Goal: Task Accomplishment & Management: Use online tool/utility

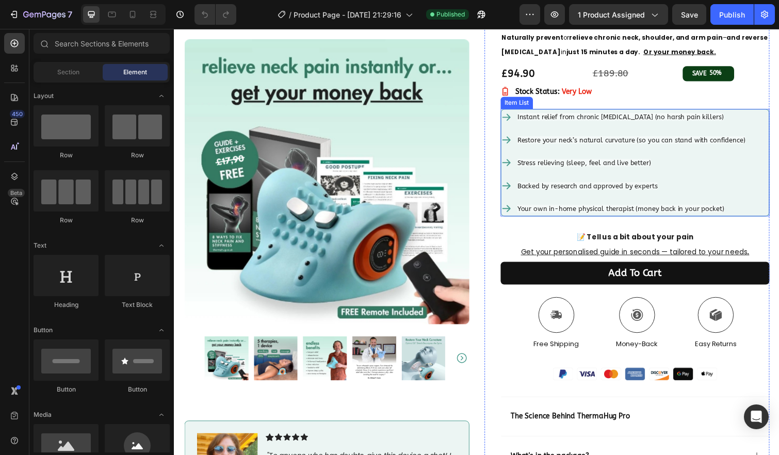
scroll to position [110, 0]
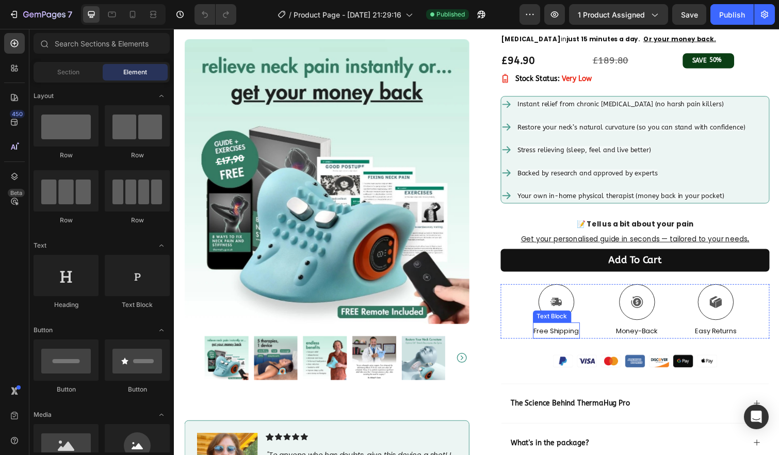
click at [568, 340] on span "Free Shipping" at bounding box center [564, 338] width 46 height 10
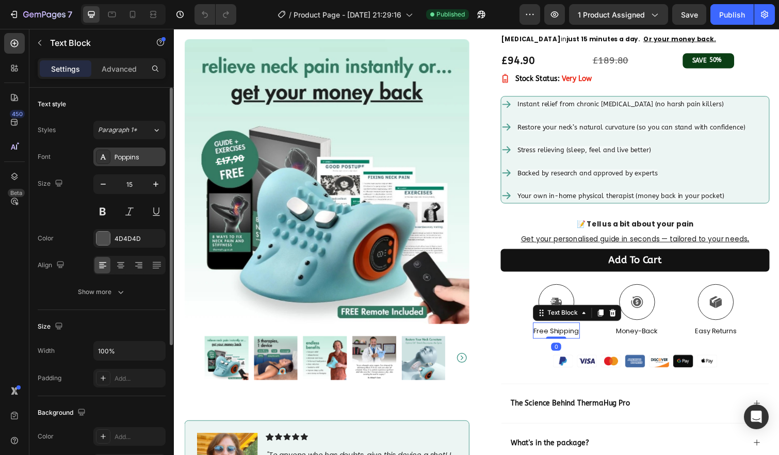
click at [138, 161] on div "Poppins" at bounding box center [138, 157] width 48 height 9
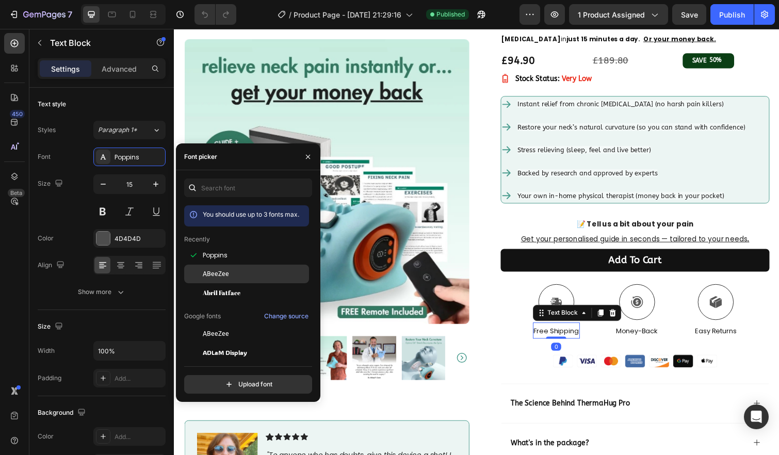
click at [229, 278] on div "ABeeZee" at bounding box center [246, 274] width 125 height 19
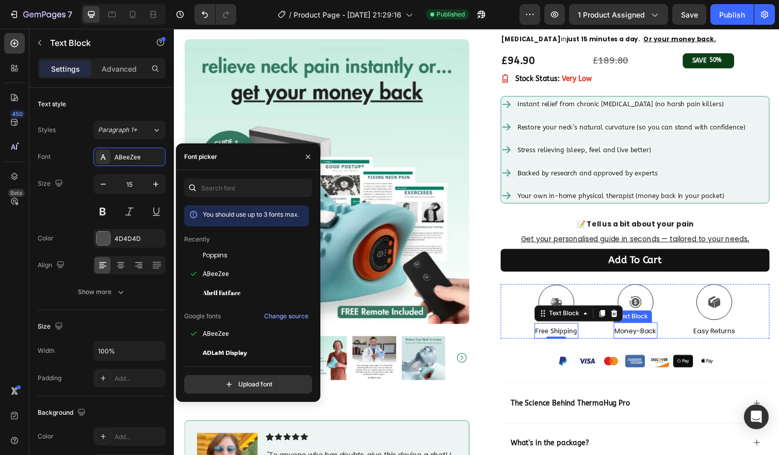
click at [642, 339] on span "Money-Back" at bounding box center [645, 338] width 43 height 10
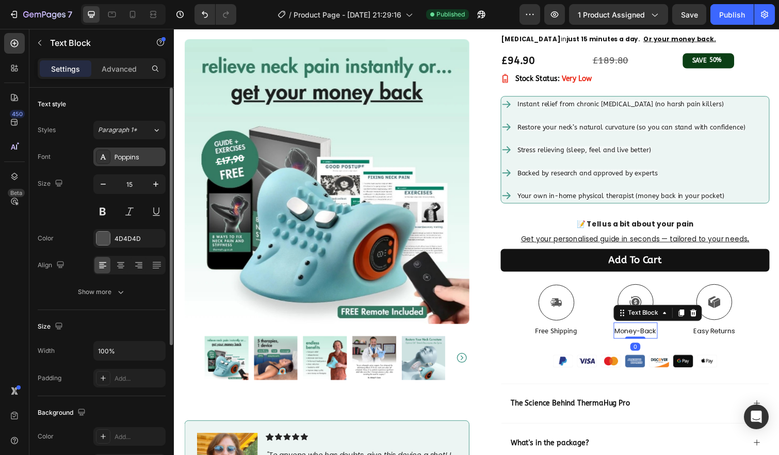
click at [139, 150] on div "Poppins" at bounding box center [129, 156] width 72 height 19
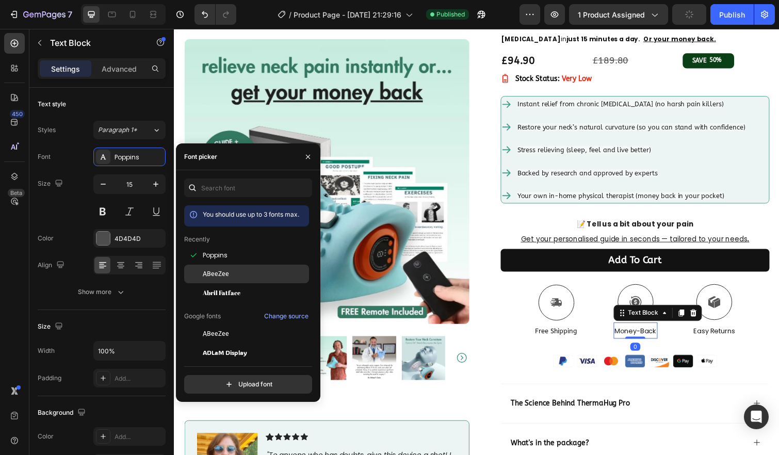
click at [227, 277] on span "ABeeZee" at bounding box center [216, 273] width 26 height 9
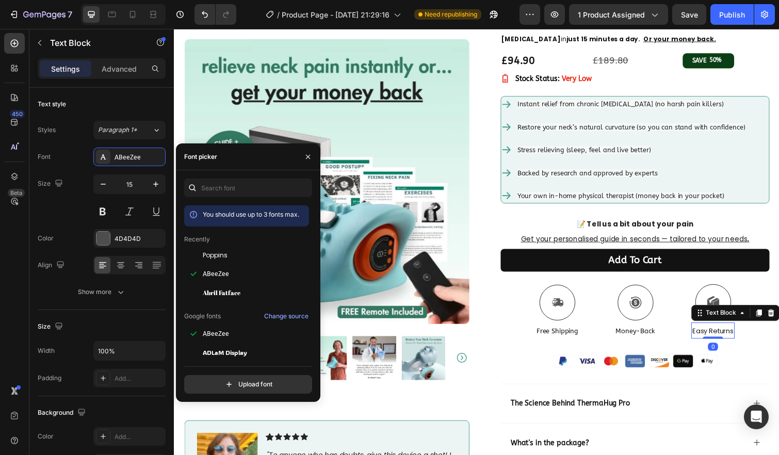
click at [712, 340] on span "Easy Returns" at bounding box center [724, 338] width 42 height 10
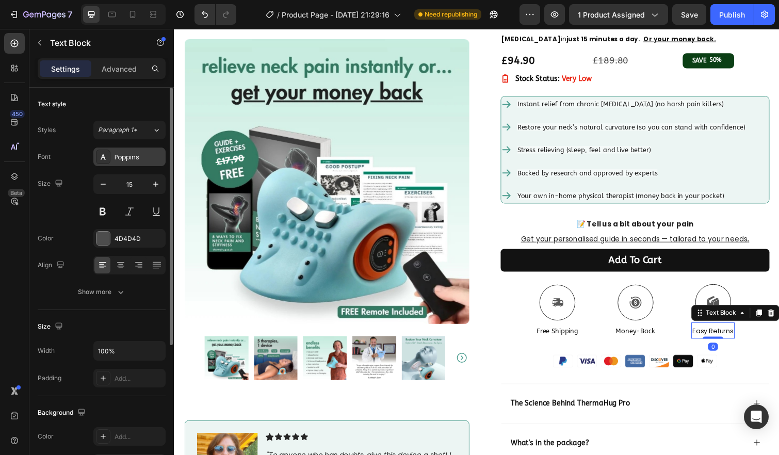
click at [106, 150] on div at bounding box center [103, 157] width 14 height 14
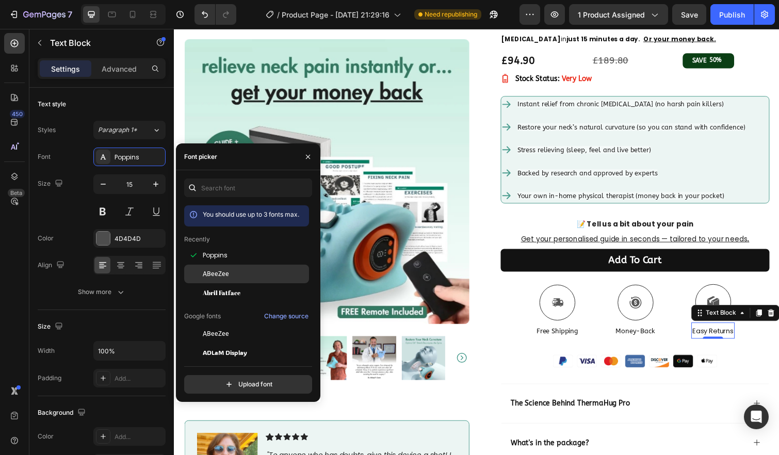
click at [221, 270] on span "ABeeZee" at bounding box center [216, 273] width 26 height 9
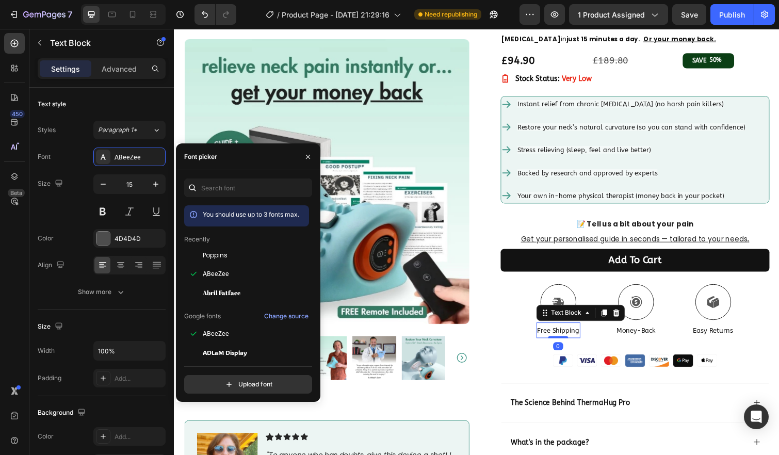
click at [545, 337] on span "Free Shipping" at bounding box center [566, 337] width 43 height 8
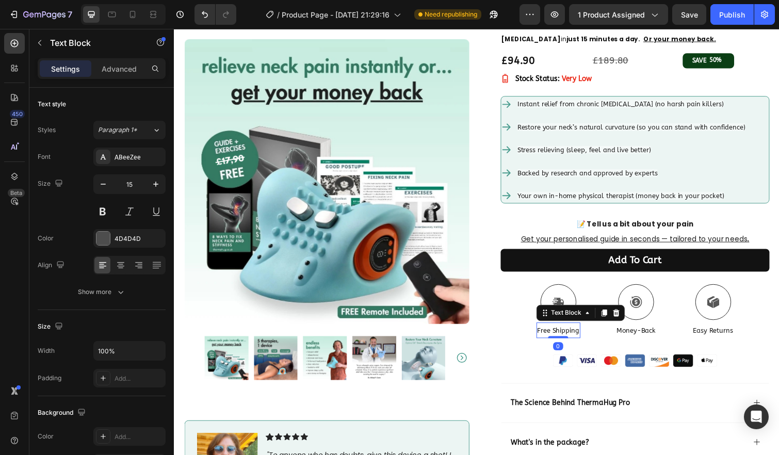
click at [563, 340] on span "Free Shipping" at bounding box center [566, 337] width 43 height 8
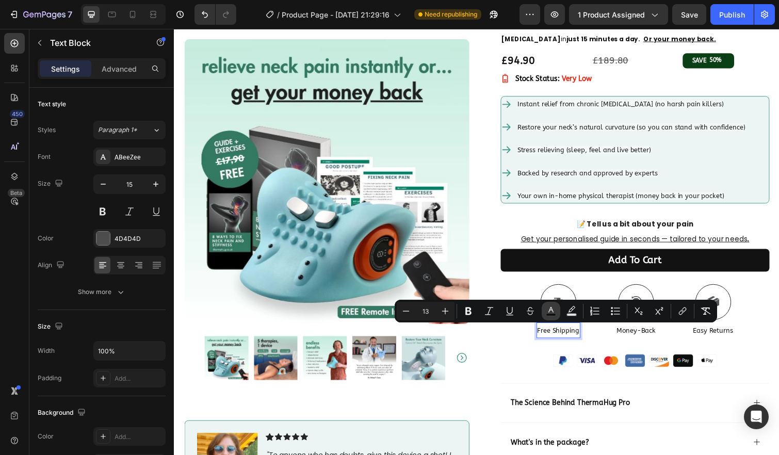
click at [546, 311] on icon "Editor contextual toolbar" at bounding box center [551, 311] width 10 height 10
type input "121212"
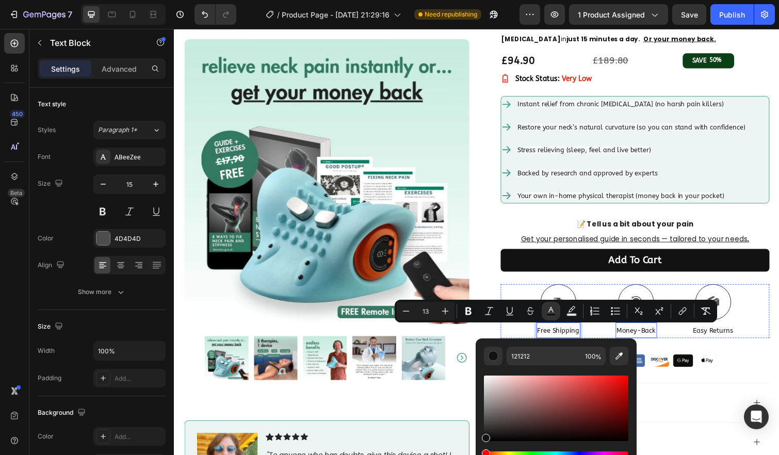
click at [642, 336] on span "Money-Back" at bounding box center [646, 337] width 40 height 8
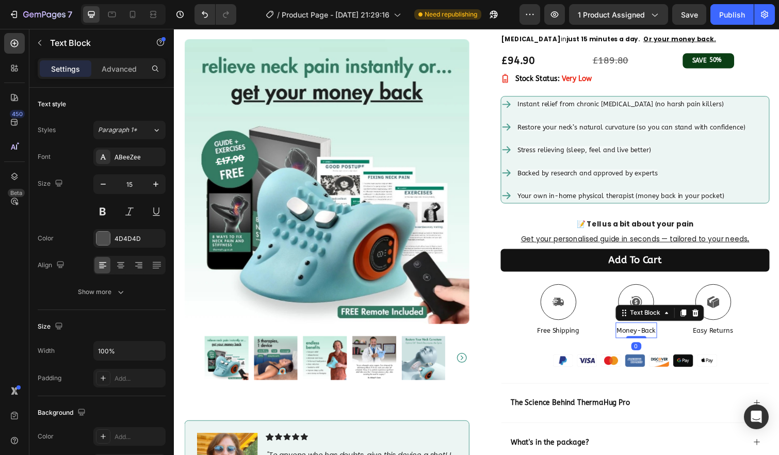
click at [642, 336] on span "Money-Back" at bounding box center [646, 337] width 40 height 8
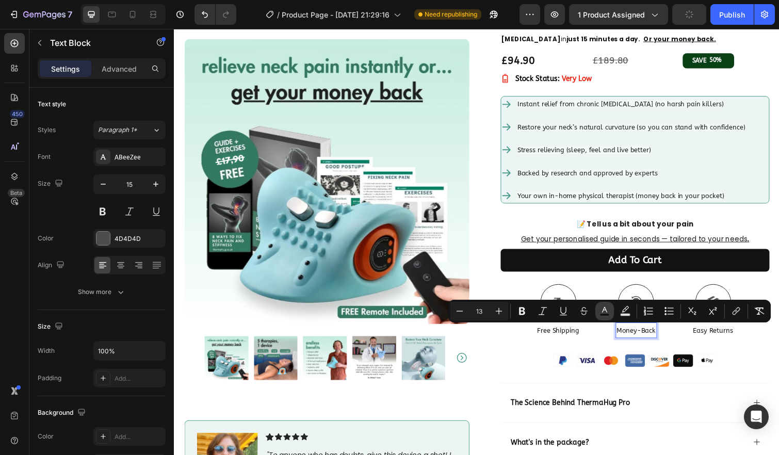
click at [598, 312] on button "color" at bounding box center [604, 311] width 19 height 19
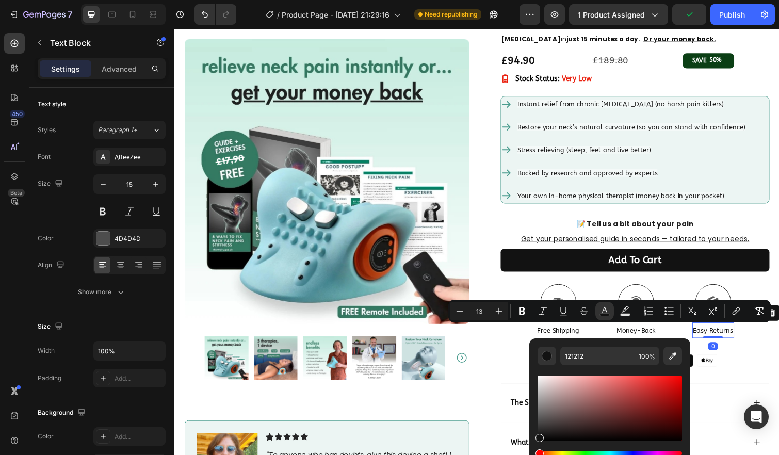
click at [731, 337] on span "Easy Returns" at bounding box center [724, 337] width 41 height 8
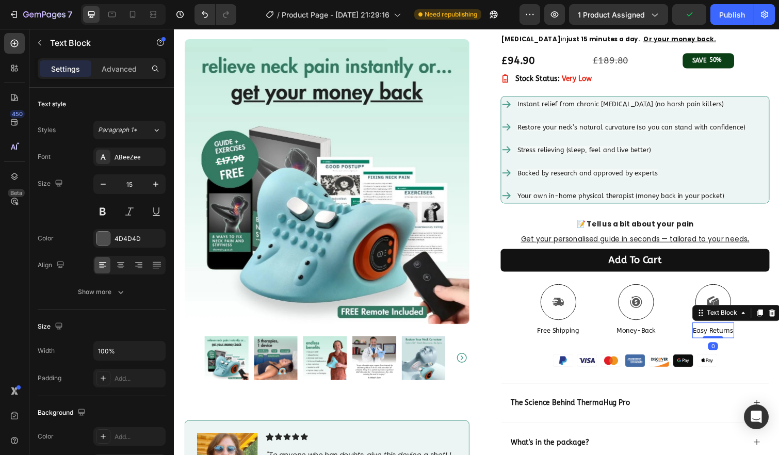
click at [730, 336] on span "Easy Returns" at bounding box center [724, 337] width 41 height 8
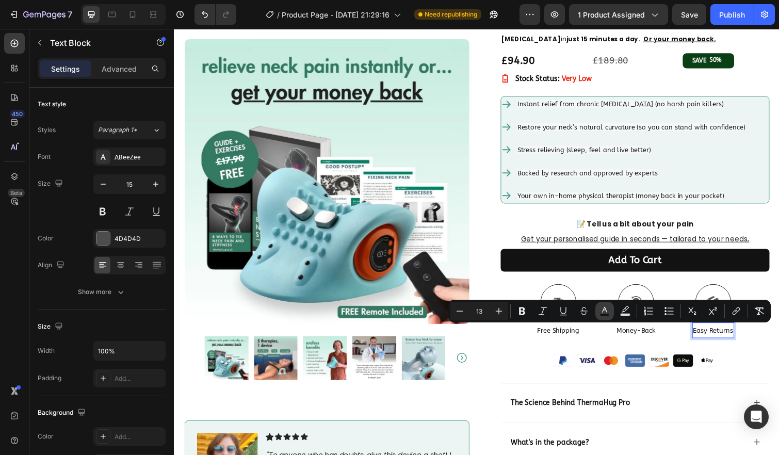
click at [608, 314] on rect "Editor contextual toolbar" at bounding box center [605, 315] width 10 height 3
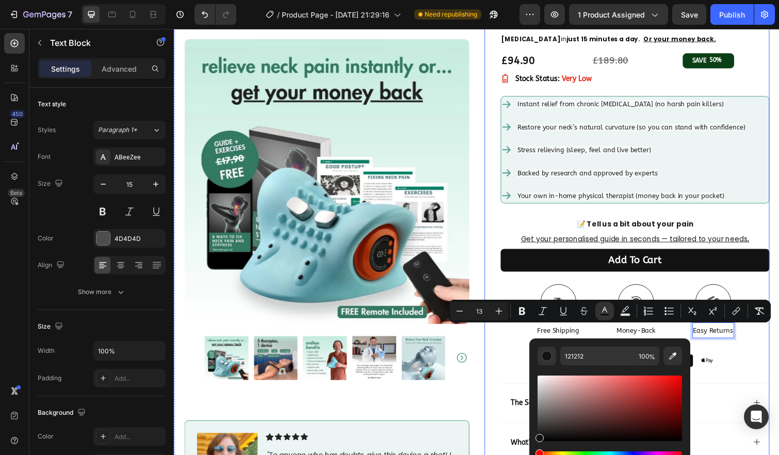
click at [491, 267] on div "Icon Icon Icon Icon Icon Icon List 4.8 | 12.000+ Satisfied Customers Text Block…" at bounding box center [636, 306] width 291 height 683
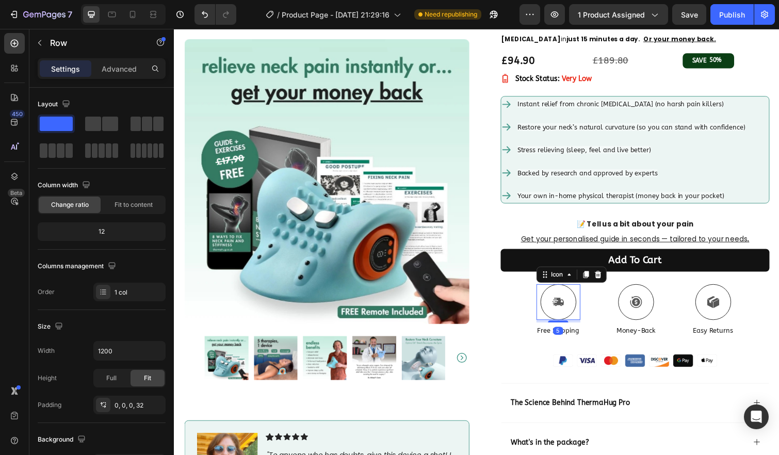
click at [565, 305] on icon at bounding box center [566, 308] width 12 height 13
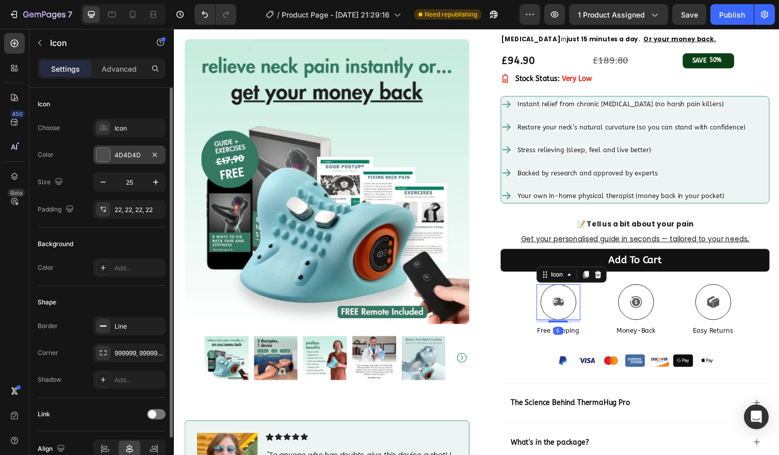
click at [129, 156] on div "4D4D4D" at bounding box center [129, 155] width 30 height 9
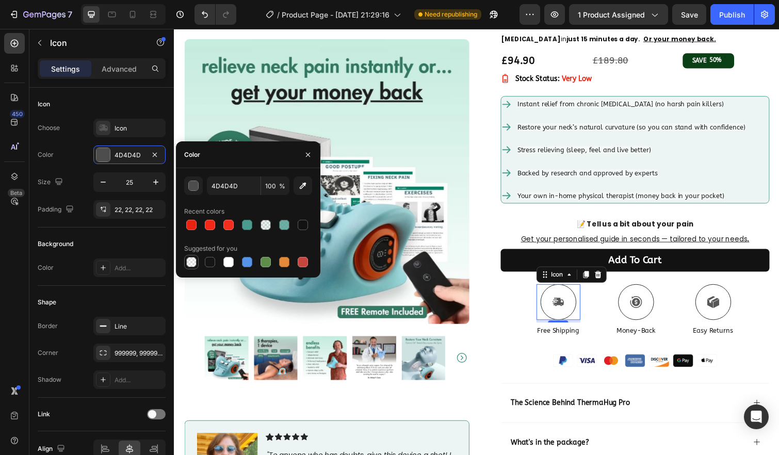
click at [195, 263] on div at bounding box center [191, 262] width 10 height 10
type input "000000"
type input "0"
click at [209, 263] on div at bounding box center [210, 262] width 10 height 10
type input "151515"
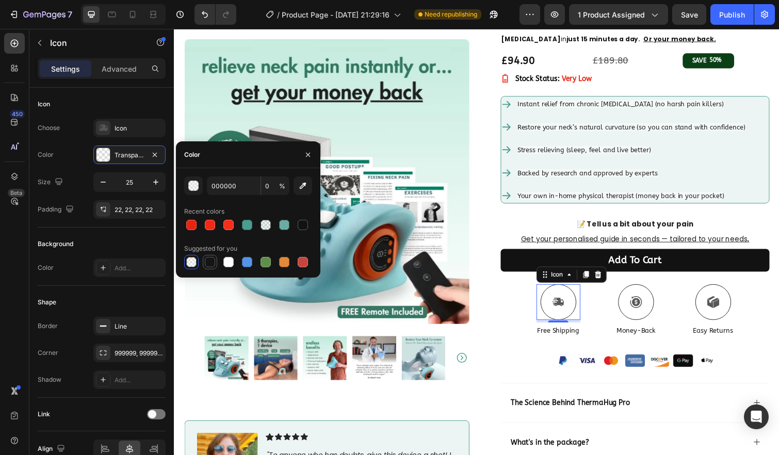
type input "100"
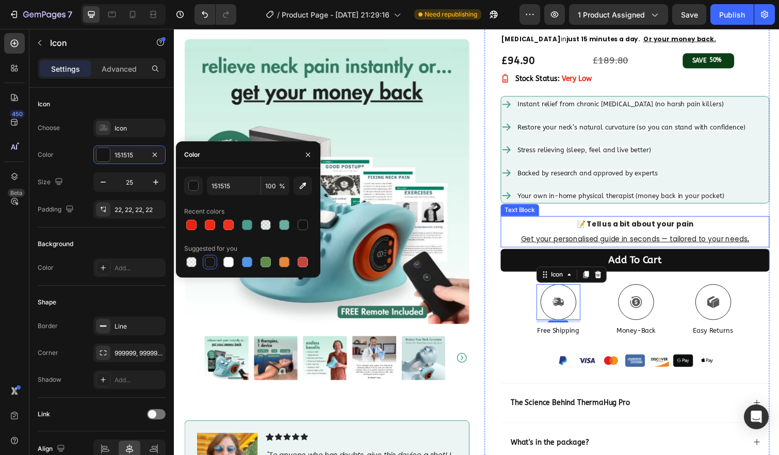
click at [773, 227] on div "📝 Tell us a bit about your pain Get your personalised guide in seconds — tailor…" at bounding box center [644, 236] width 275 height 32
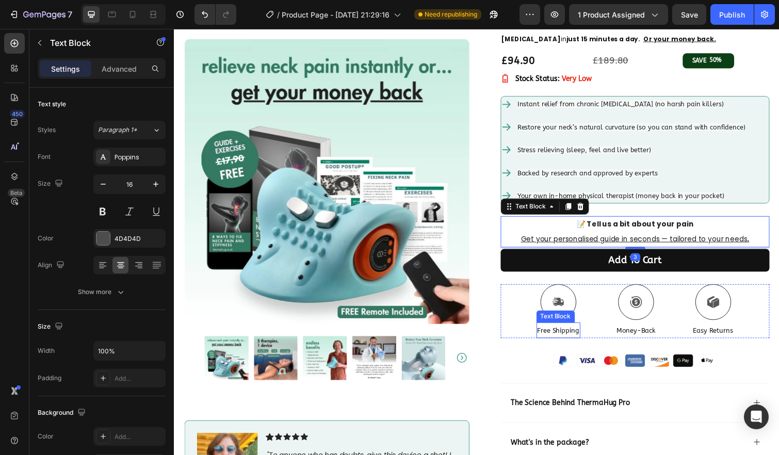
click at [563, 339] on span "Free Shipping" at bounding box center [566, 337] width 43 height 8
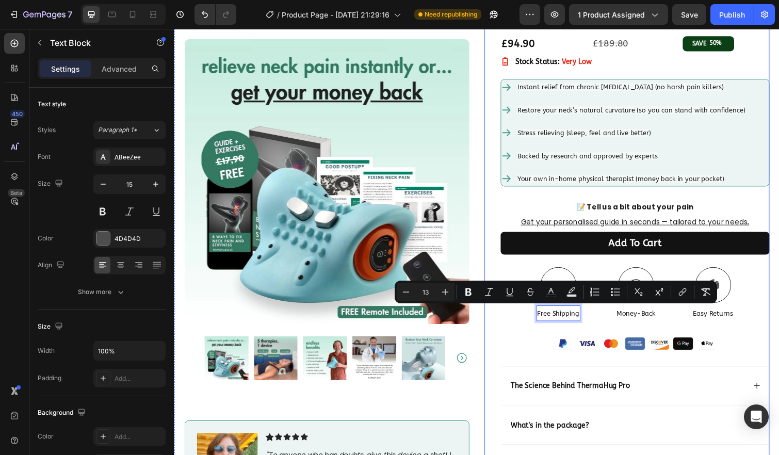
scroll to position [129, 0]
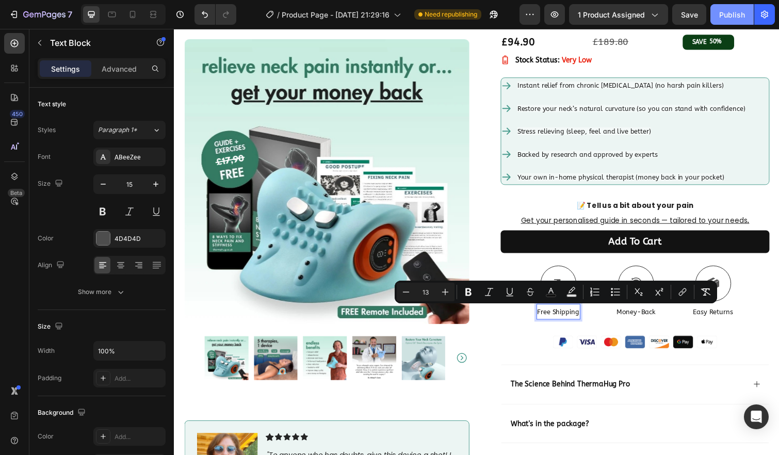
click at [733, 19] on div "Publish" at bounding box center [732, 14] width 26 height 11
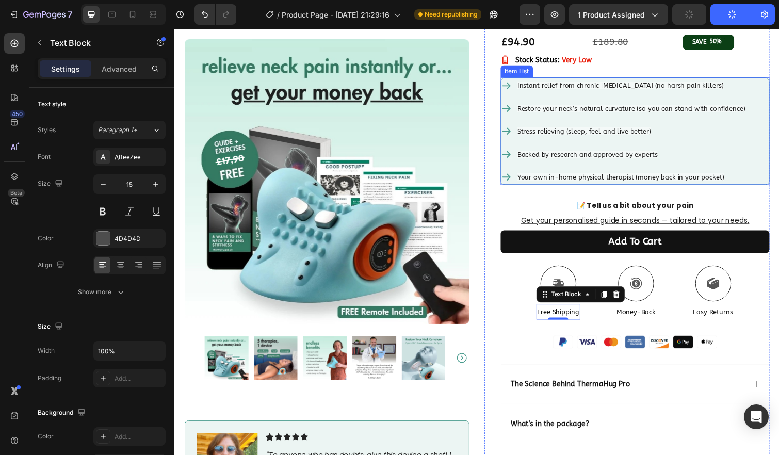
scroll to position [0, 0]
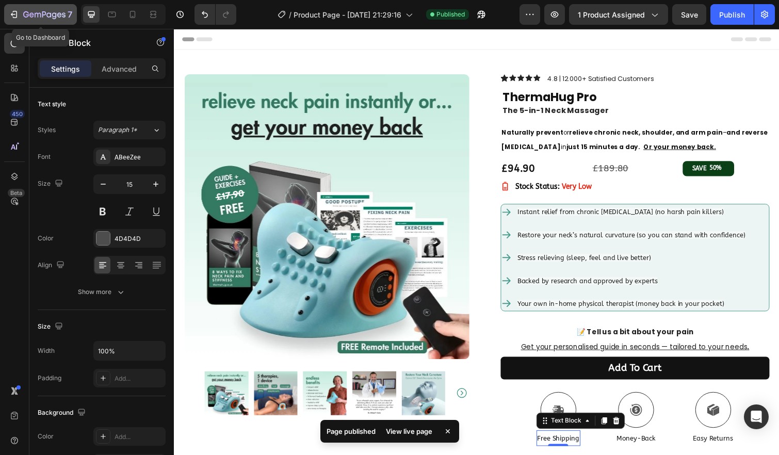
click at [34, 12] on icon "button" at bounding box center [44, 15] width 42 height 9
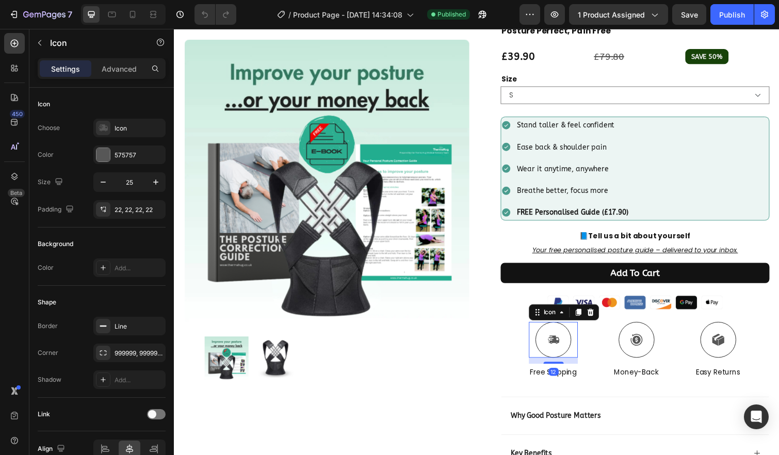
click at [560, 351] on icon at bounding box center [561, 346] width 12 height 13
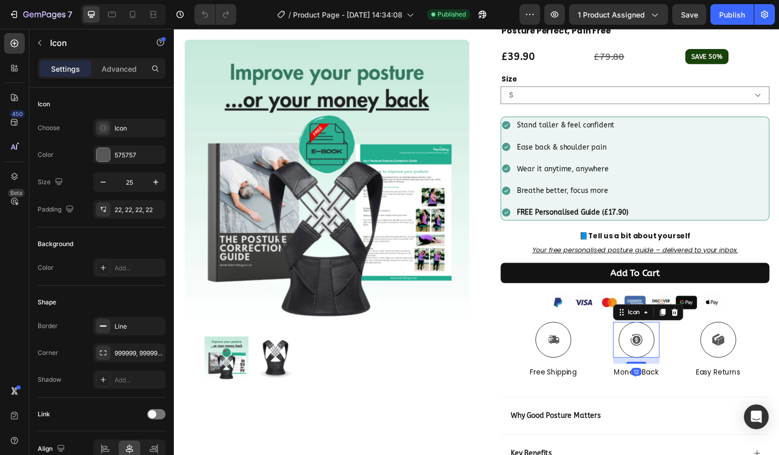
click at [640, 348] on icon at bounding box center [646, 347] width 12 height 12
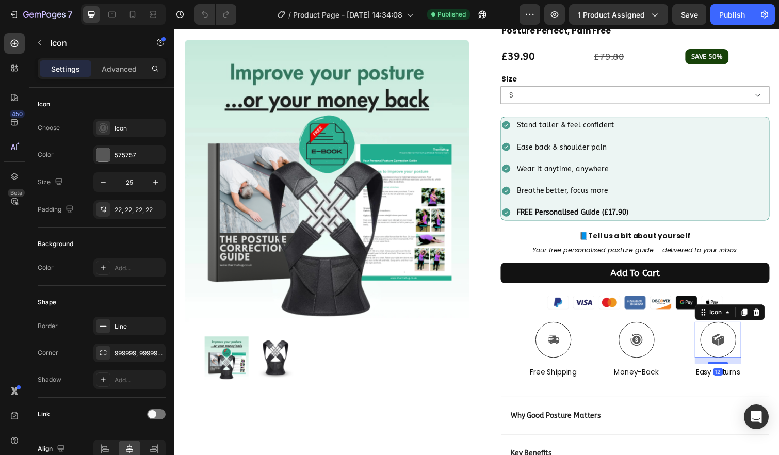
click at [723, 352] on icon at bounding box center [729, 346] width 13 height 13
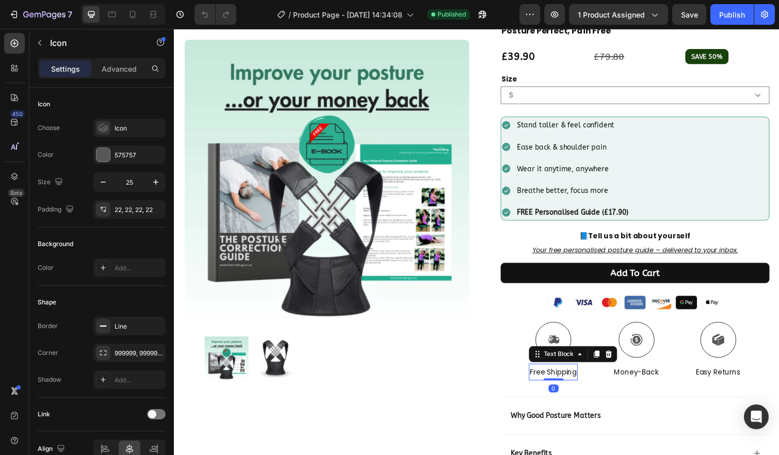
click at [546, 381] on span "Free Shipping" at bounding box center [561, 379] width 48 height 10
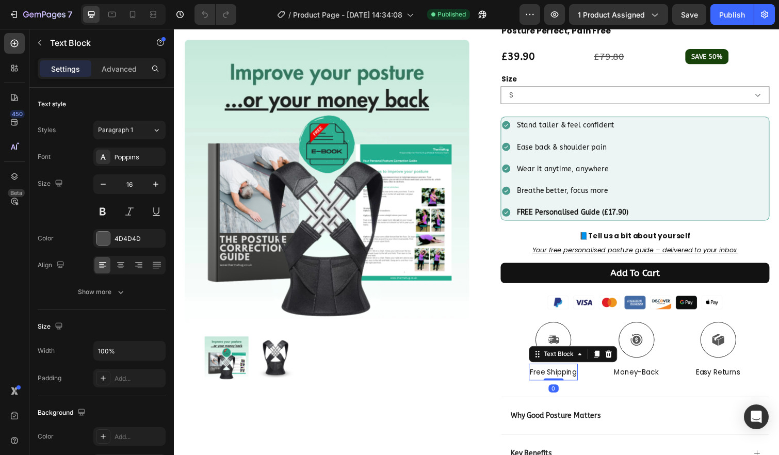
click at [546, 381] on span "Free Shipping" at bounding box center [561, 379] width 48 height 10
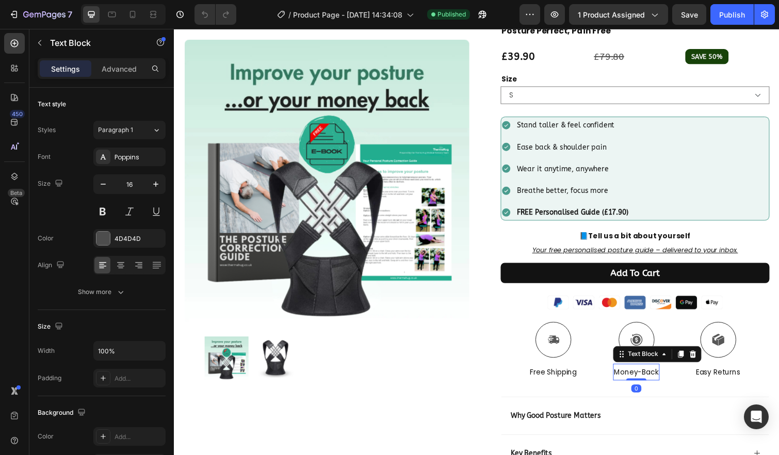
click at [643, 379] on span "Money-Back" at bounding box center [645, 379] width 45 height 10
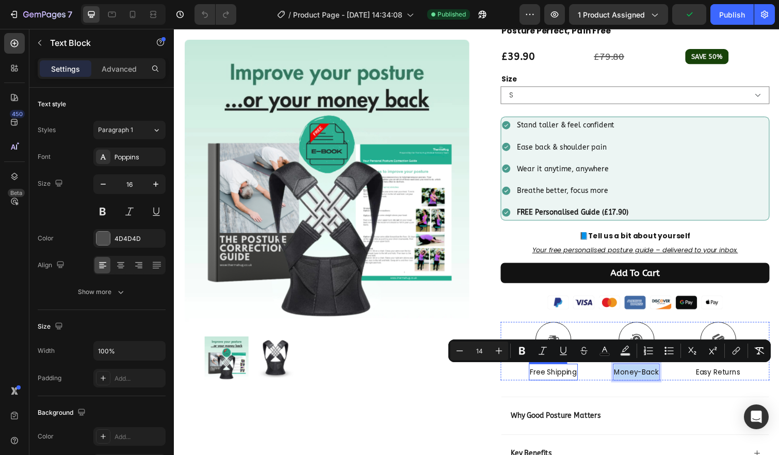
click at [548, 377] on span "Free Shipping" at bounding box center [561, 379] width 48 height 10
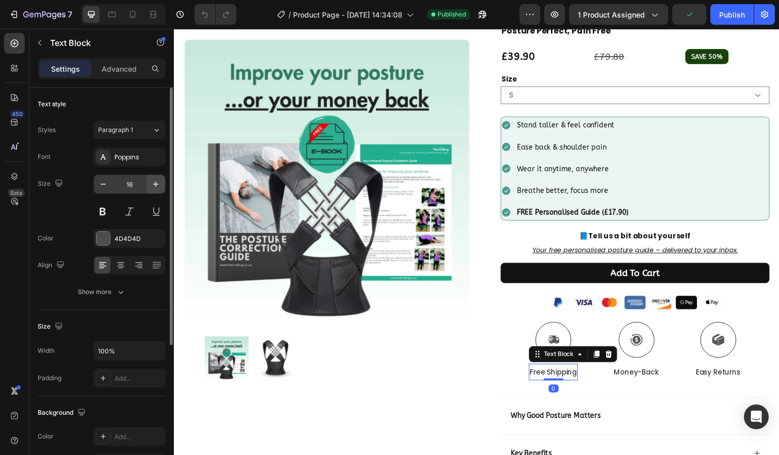
drag, startPoint x: 105, startPoint y: 156, endPoint x: 164, endPoint y: 186, distance: 66.4
click at [105, 156] on icon at bounding box center [103, 157] width 8 height 8
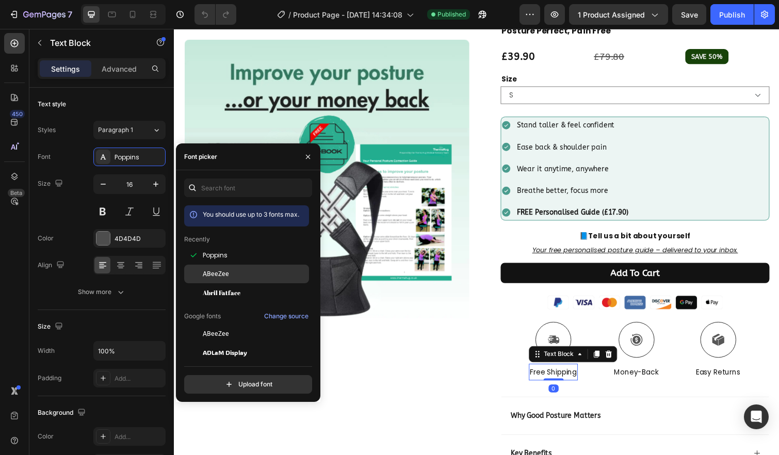
drag, startPoint x: 240, startPoint y: 276, endPoint x: 254, endPoint y: 280, distance: 14.9
click at [241, 276] on div "ABeeZee" at bounding box center [255, 273] width 104 height 9
click at [642, 381] on span "Money-Back" at bounding box center [645, 380] width 45 height 10
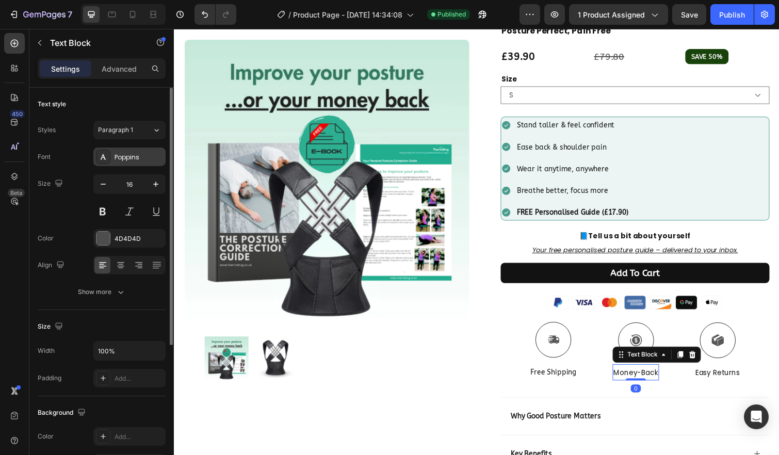
click at [113, 161] on div "Poppins" at bounding box center [129, 156] width 72 height 19
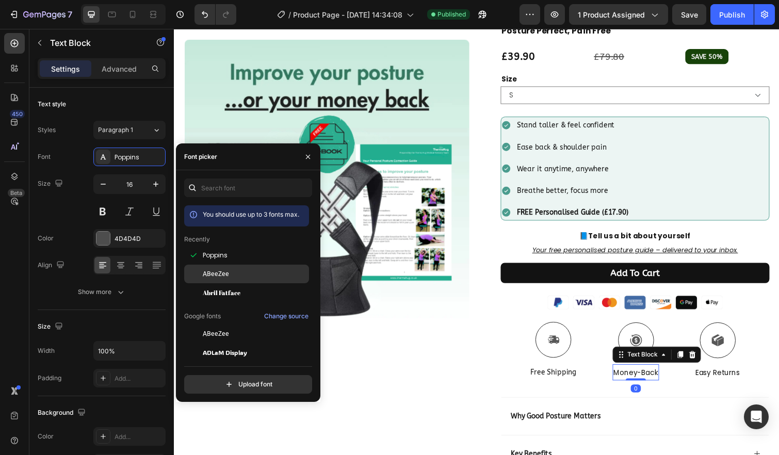
click at [198, 271] on div at bounding box center [193, 274] width 19 height 19
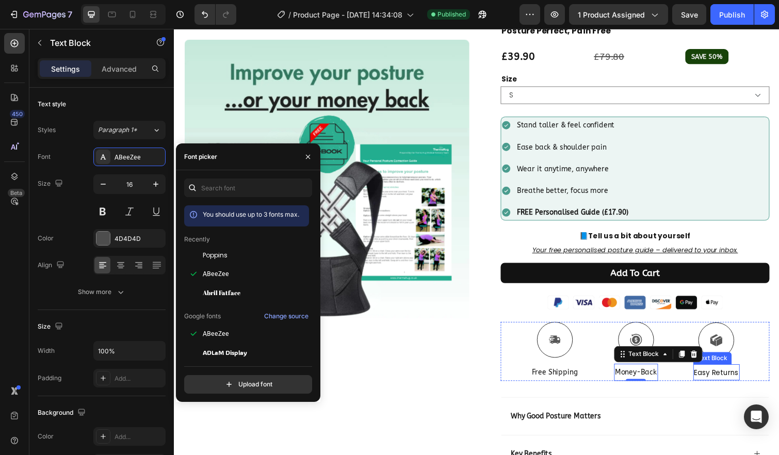
click at [715, 376] on span "Easy Returns" at bounding box center [727, 380] width 45 height 10
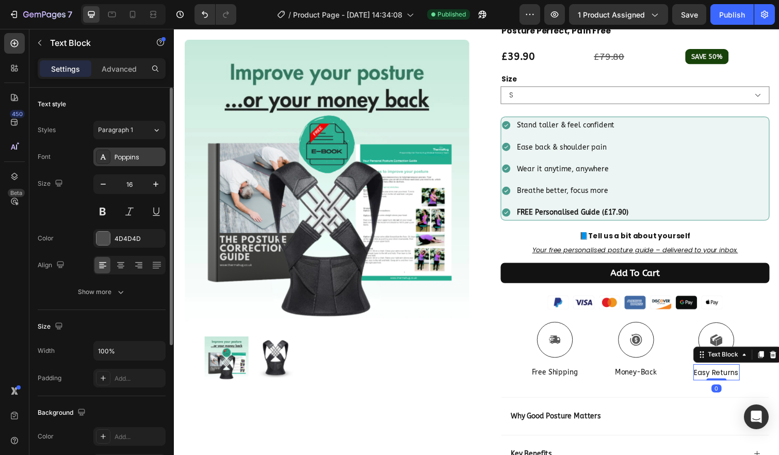
click at [138, 161] on div "Poppins" at bounding box center [138, 157] width 48 height 9
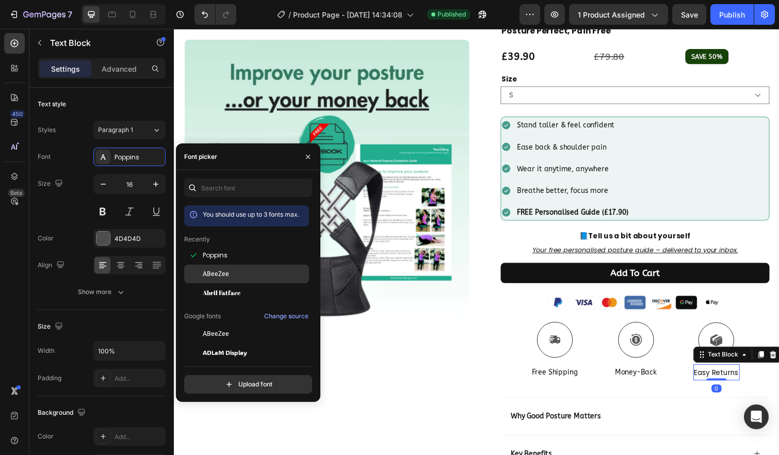
drag, startPoint x: 204, startPoint y: 271, endPoint x: 236, endPoint y: 271, distance: 32.0
click at [204, 271] on span "ABeeZee" at bounding box center [216, 273] width 26 height 9
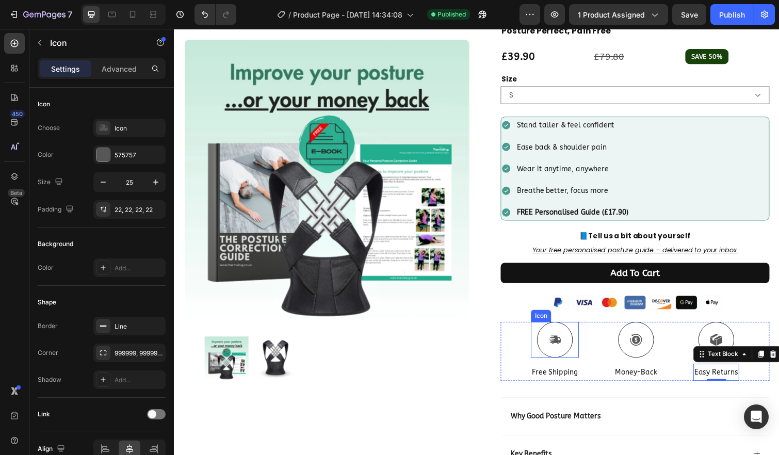
click at [565, 343] on div at bounding box center [563, 346] width 37 height 37
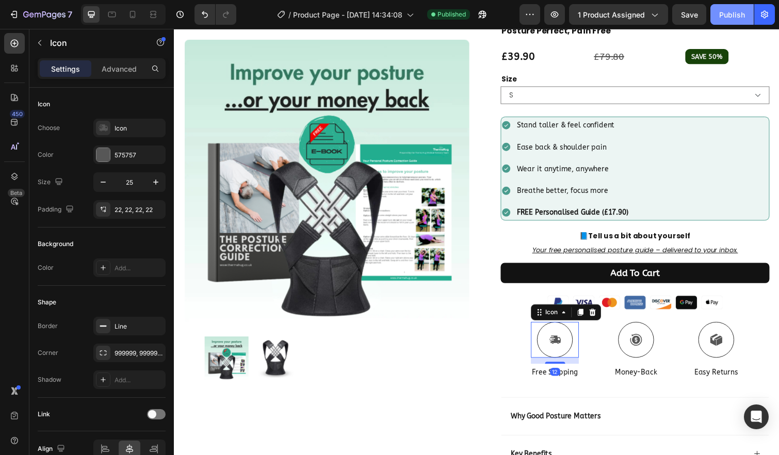
click at [730, 20] on button "Publish" at bounding box center [731, 14] width 43 height 21
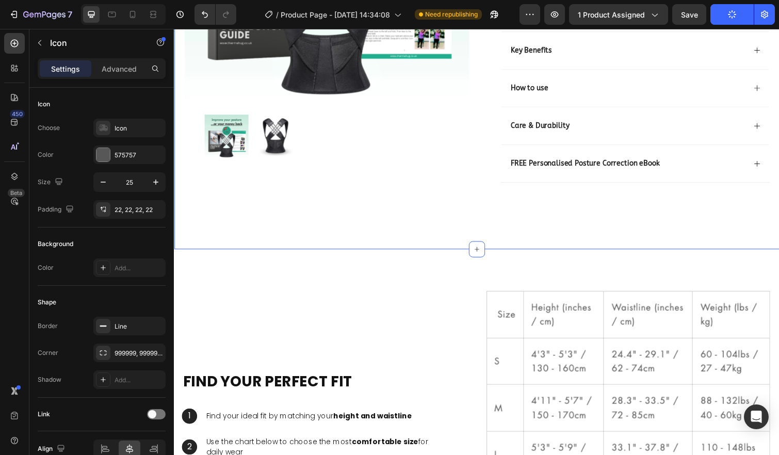
scroll to position [483, 0]
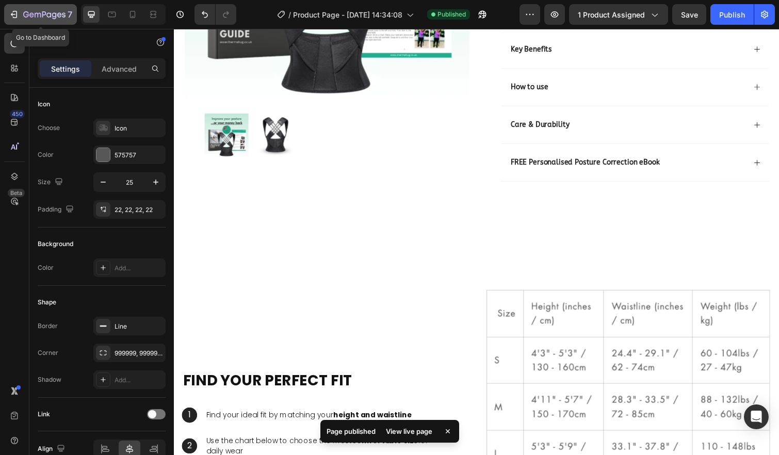
click at [41, 21] on button "7" at bounding box center [40, 14] width 73 height 21
